Goal: Task Accomplishment & Management: Manage account settings

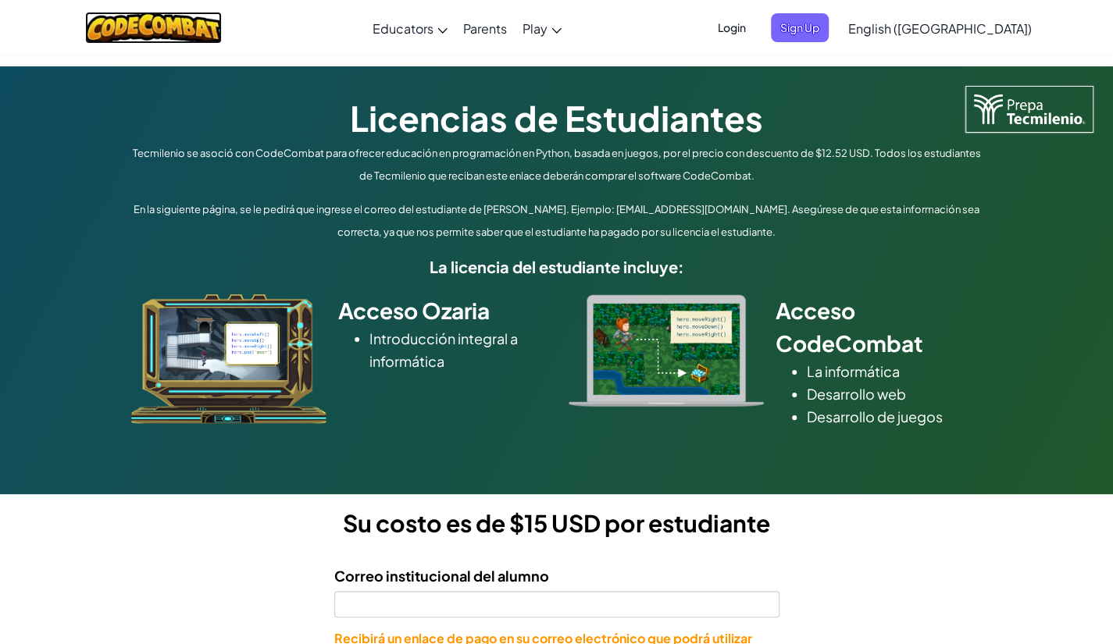
click at [219, 23] on img at bounding box center [153, 28] width 137 height 32
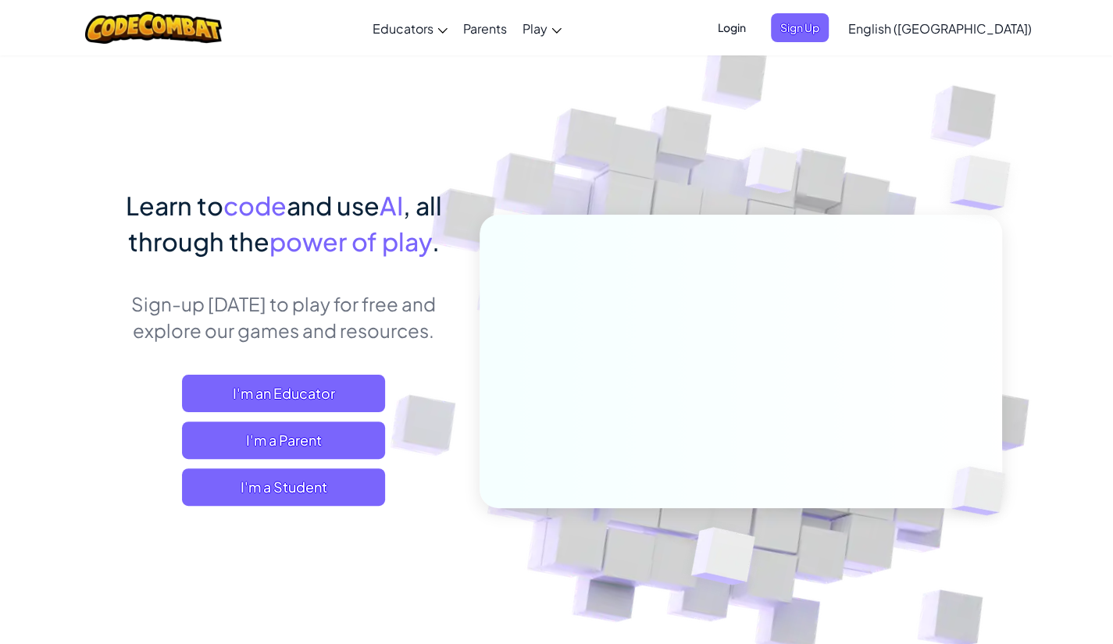
click at [755, 31] on span "Login" at bounding box center [731, 27] width 47 height 29
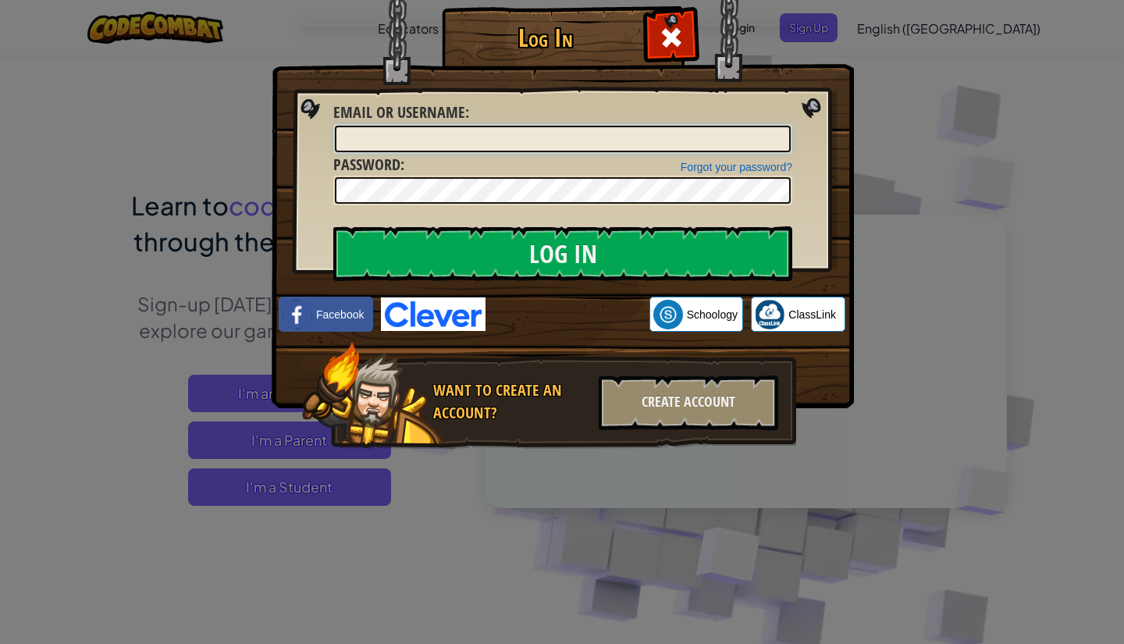
click at [659, 144] on input "Email or Username :" at bounding box center [563, 139] width 456 height 27
type input "[EMAIL_ADDRESS][DOMAIN_NAME]"
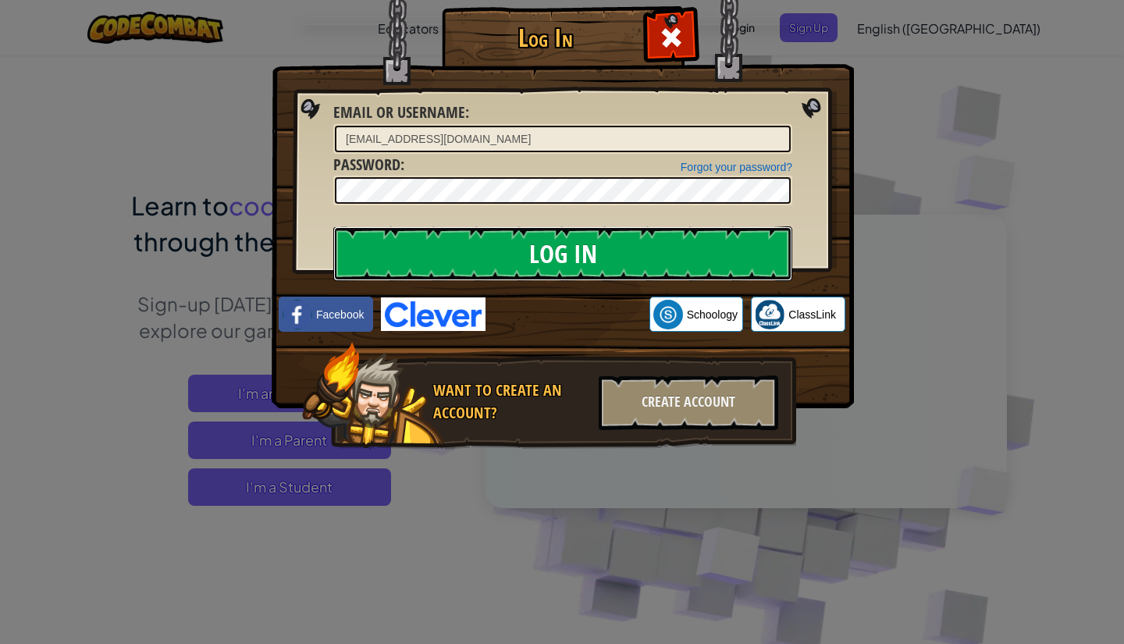
click at [688, 255] on input "Log In" at bounding box center [562, 253] width 459 height 55
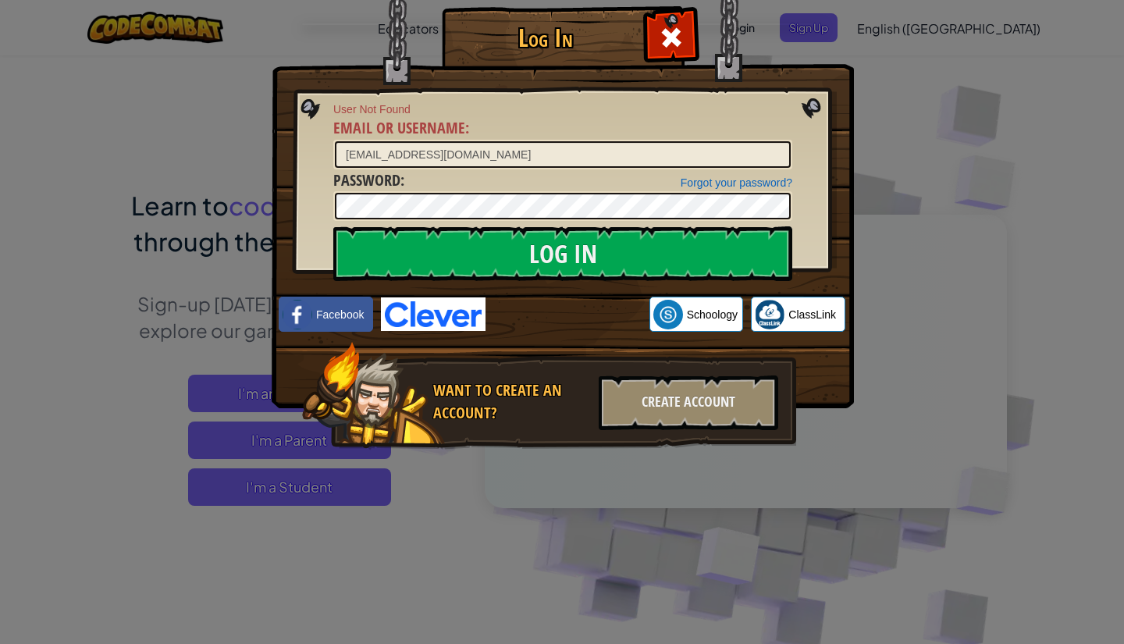
click at [901, 88] on div "Log In User Not Found Email or Username : [EMAIL_ADDRESS][DOMAIN_NAME] Forgot y…" at bounding box center [562, 322] width 1124 height 644
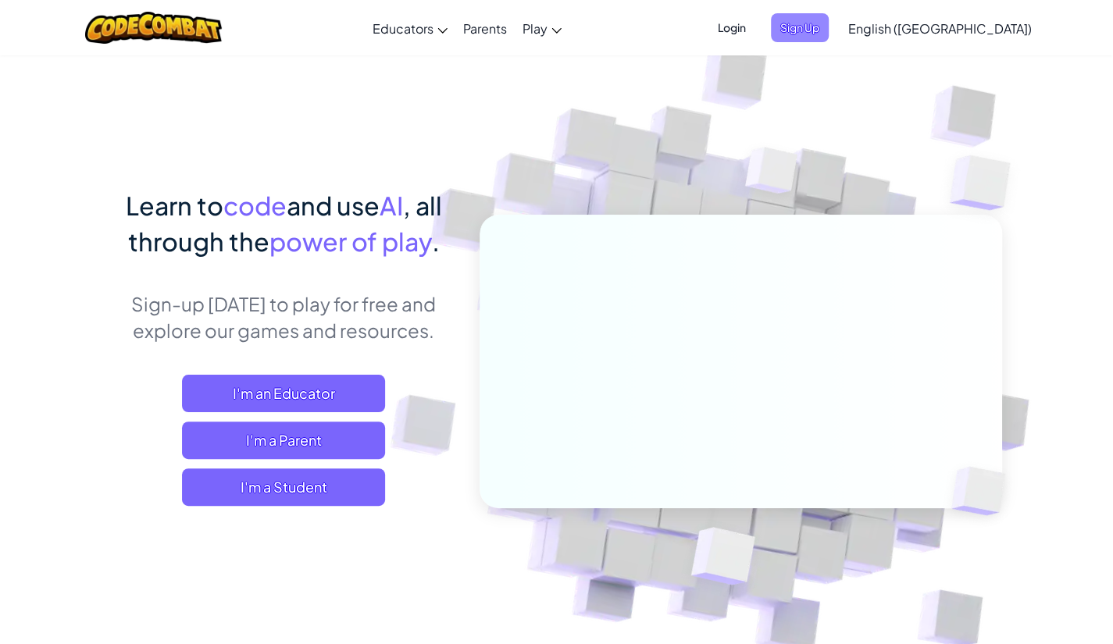
click at [828, 39] on span "Sign Up" at bounding box center [800, 27] width 58 height 29
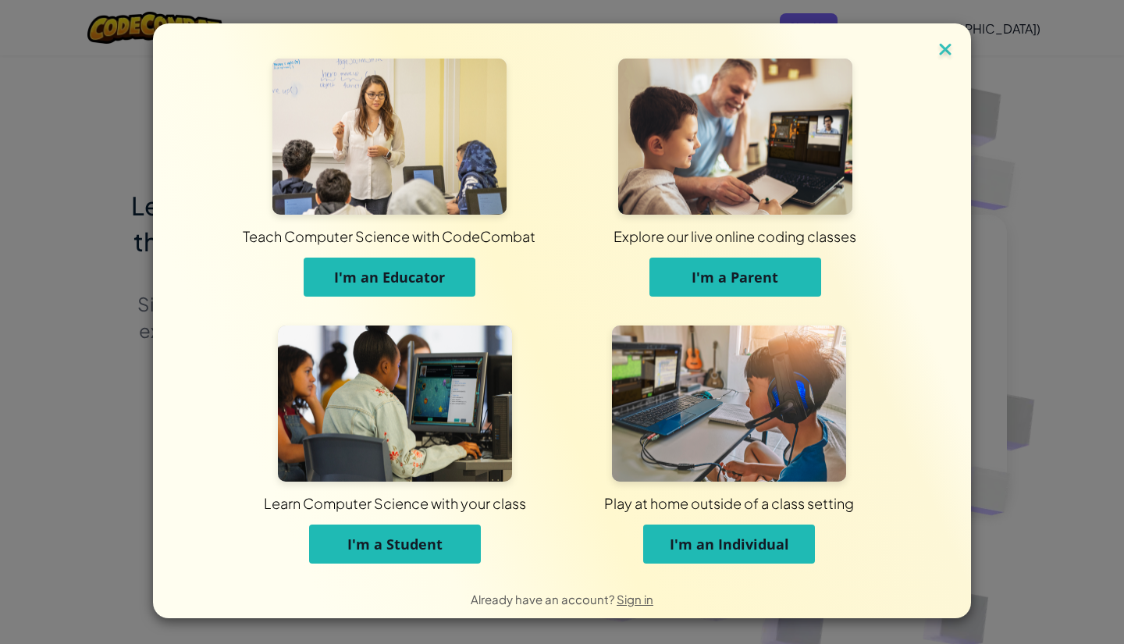
click at [943, 60] on img at bounding box center [945, 50] width 20 height 23
